Goal: Information Seeking & Learning: Check status

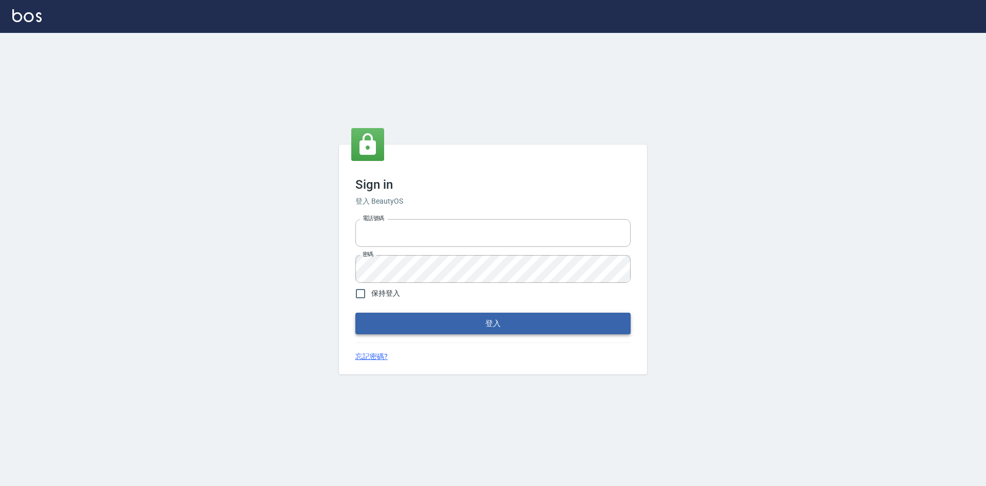
type input "0422211177"
click at [513, 321] on button "登入" at bounding box center [493, 323] width 275 height 22
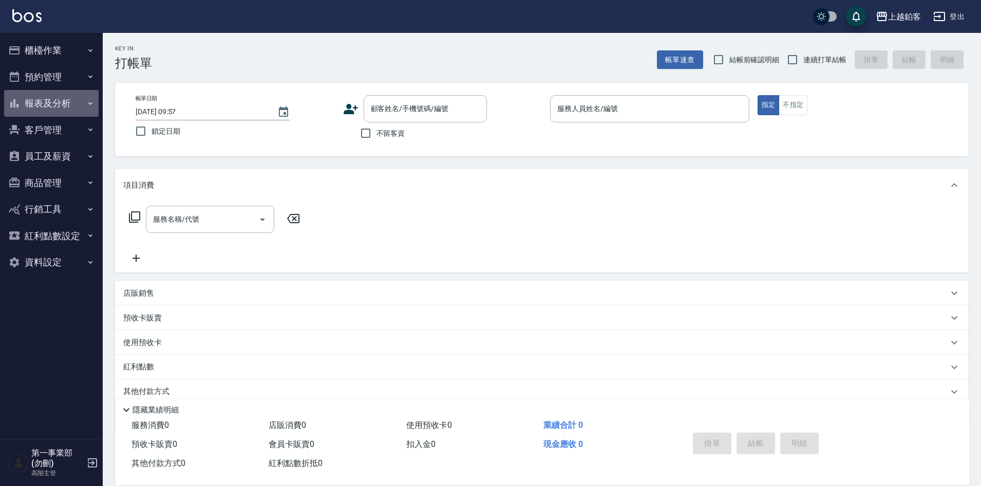
click at [42, 100] on button "報表及分析" at bounding box center [51, 103] width 95 height 27
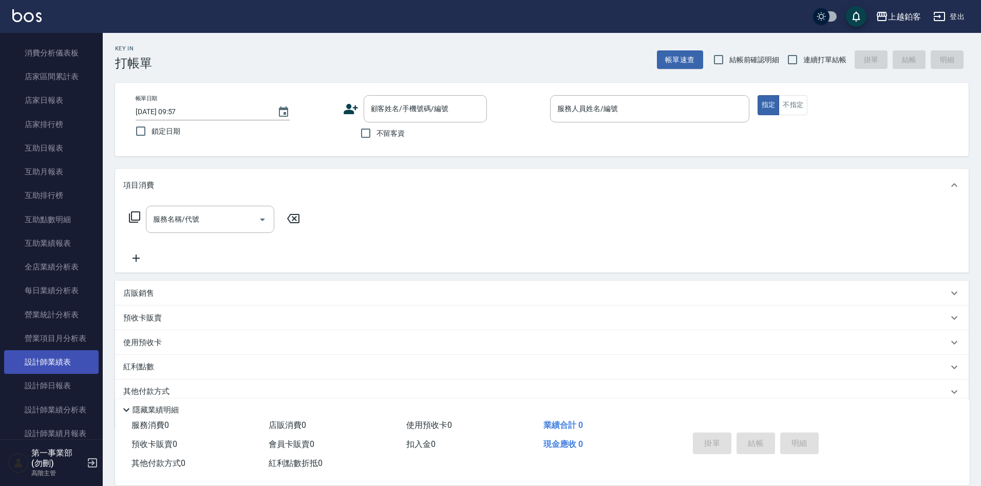
scroll to position [206, 0]
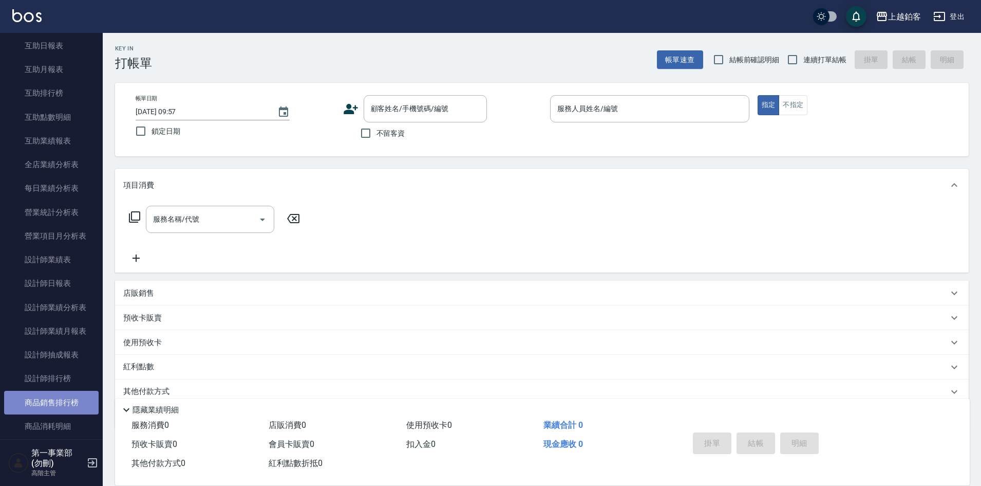
click at [70, 393] on link "商品銷售排行榜" at bounding box center [51, 402] width 95 height 24
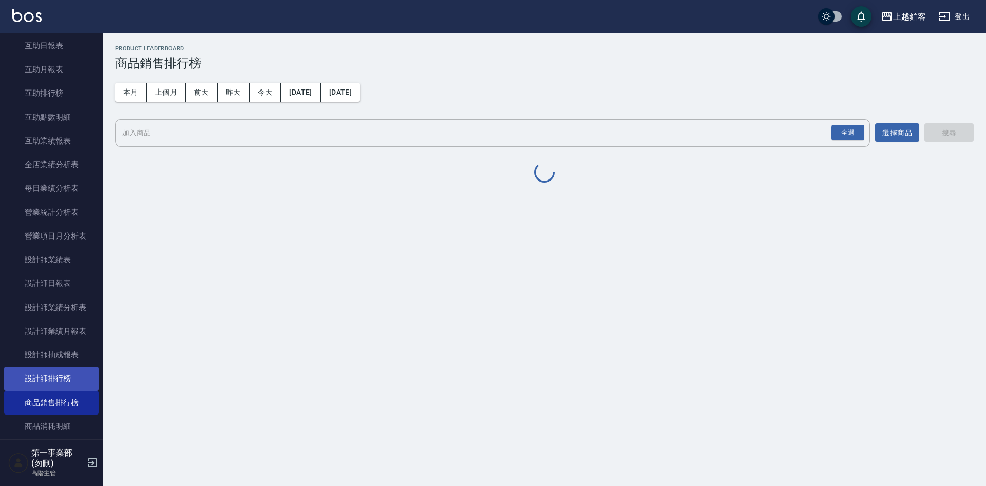
click at [74, 370] on link "設計師排行榜" at bounding box center [51, 378] width 95 height 24
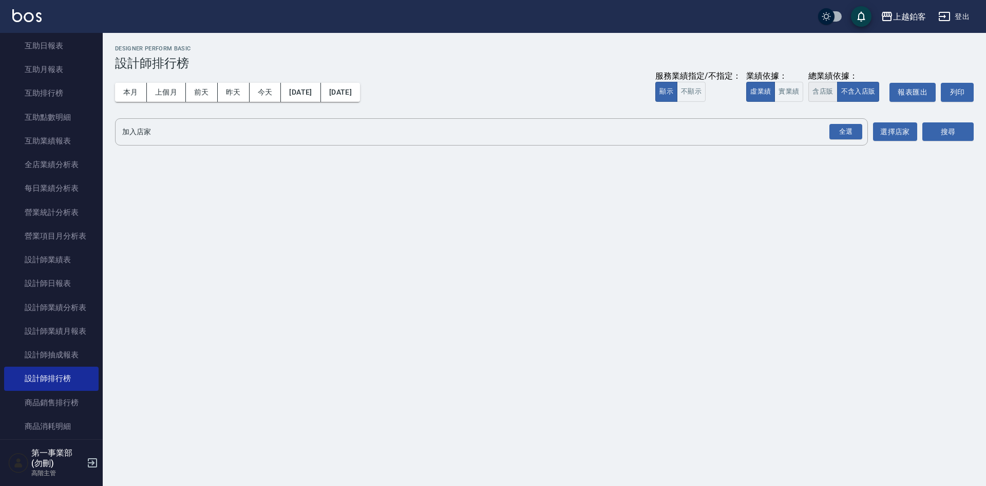
click at [818, 88] on button "含店販" at bounding box center [823, 92] width 29 height 20
drag, startPoint x: 849, startPoint y: 138, endPoint x: 868, endPoint y: 144, distance: 20.1
click at [849, 138] on div "全選" at bounding box center [846, 132] width 33 height 16
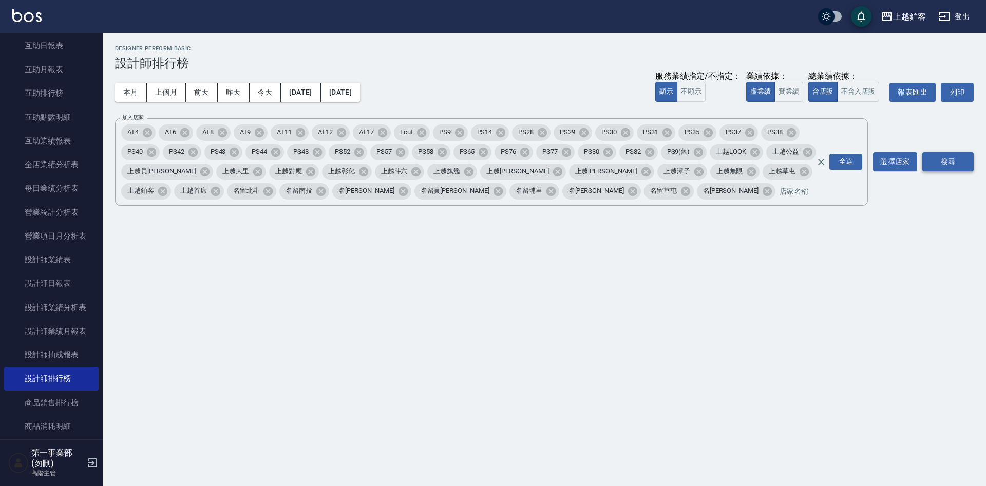
click at [941, 166] on button "搜尋" at bounding box center [948, 161] width 51 height 19
